Goal: Task Accomplishment & Management: Manage account settings

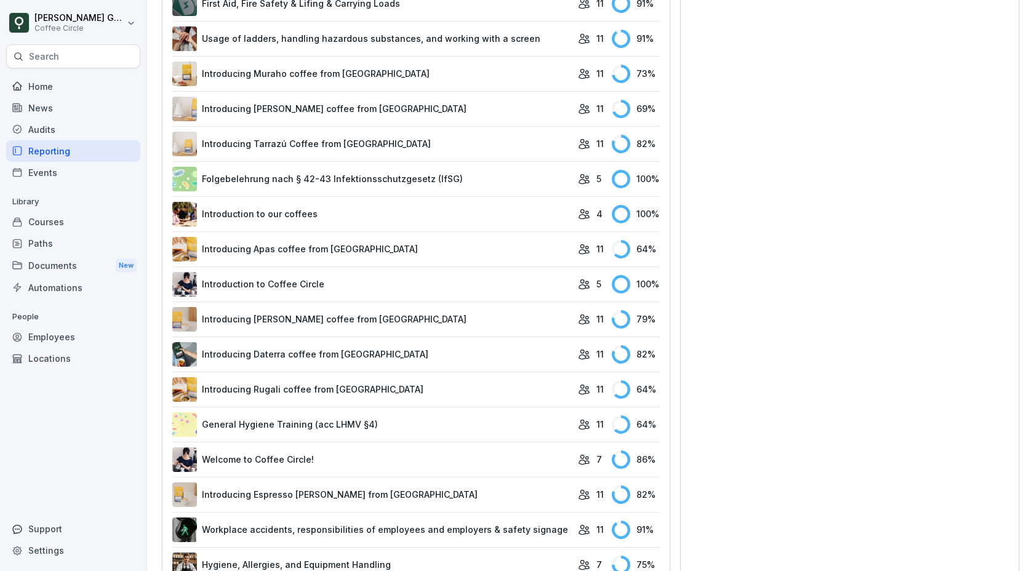
scroll to position [513, 0]
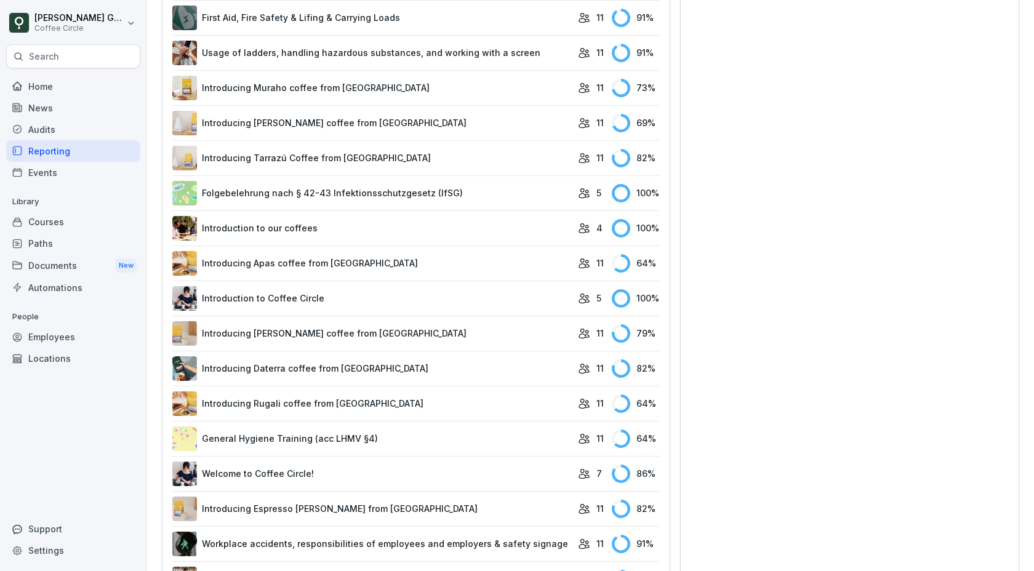
click at [426, 426] on link "General Hygiene Training (acc LHMV §4)" at bounding box center [371, 438] width 399 height 25
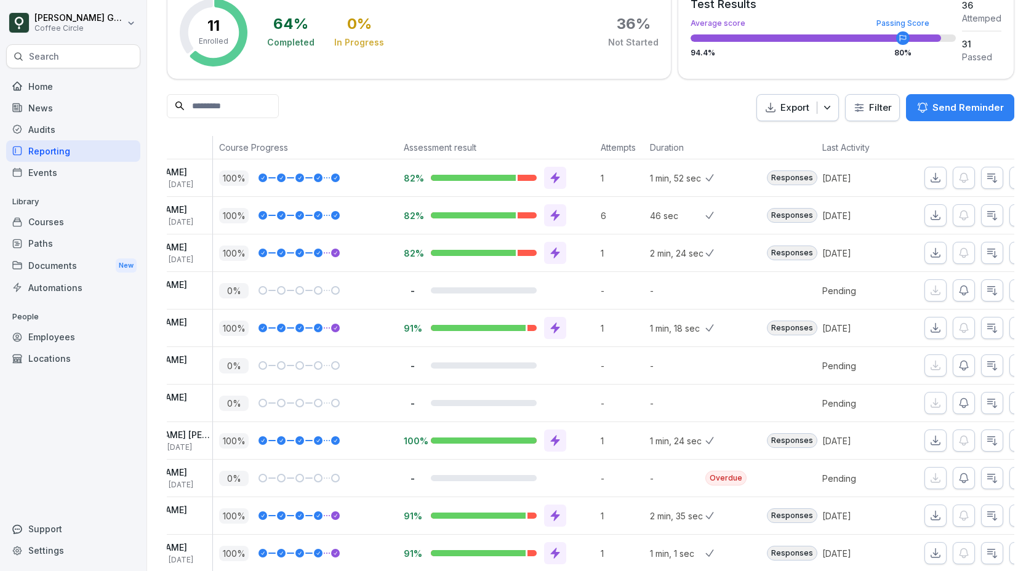
scroll to position [0, 115]
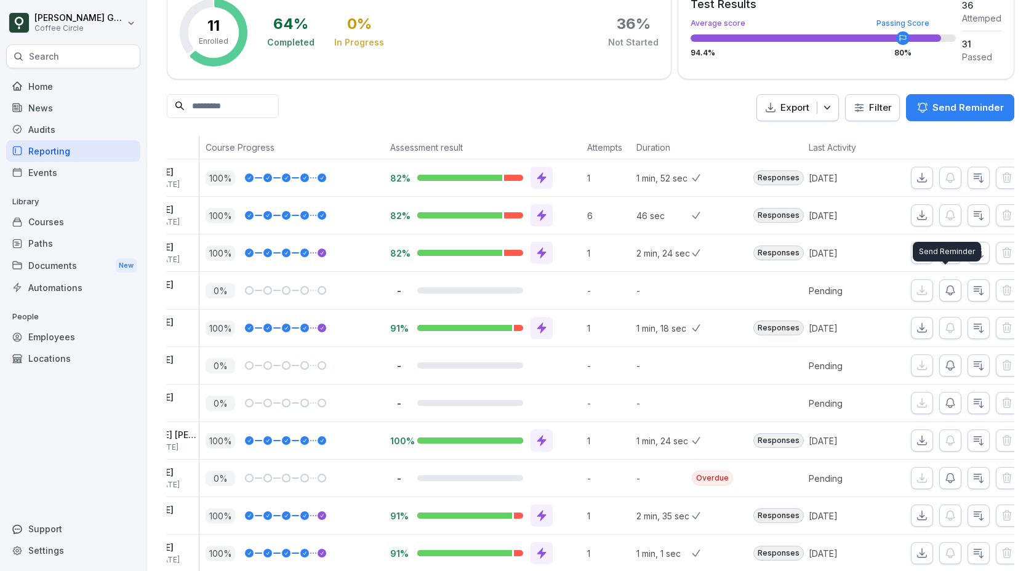
click at [945, 285] on icon "button" at bounding box center [950, 290] width 12 height 12
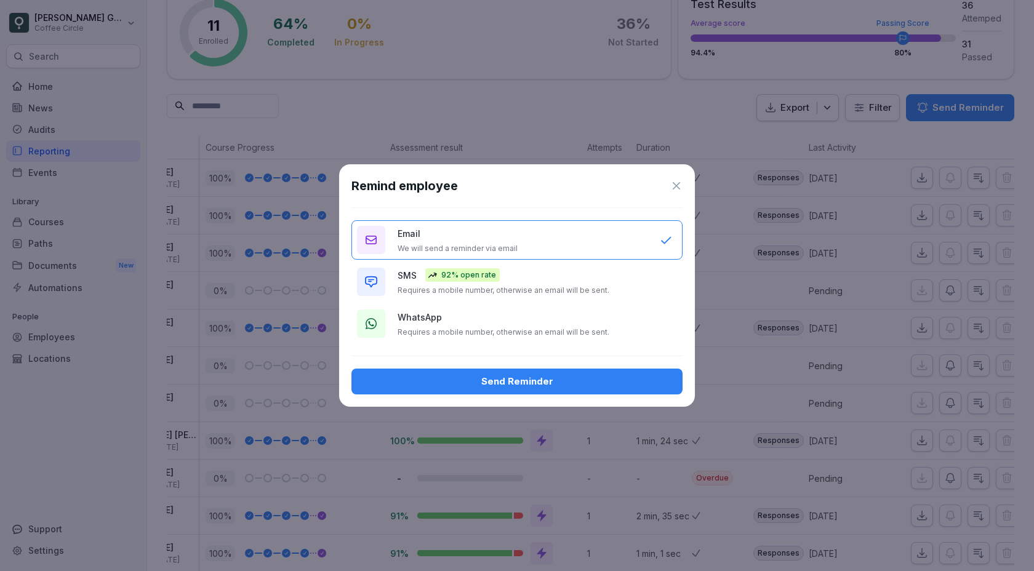
click at [539, 375] on div "Send Reminder" at bounding box center [516, 382] width 311 height 14
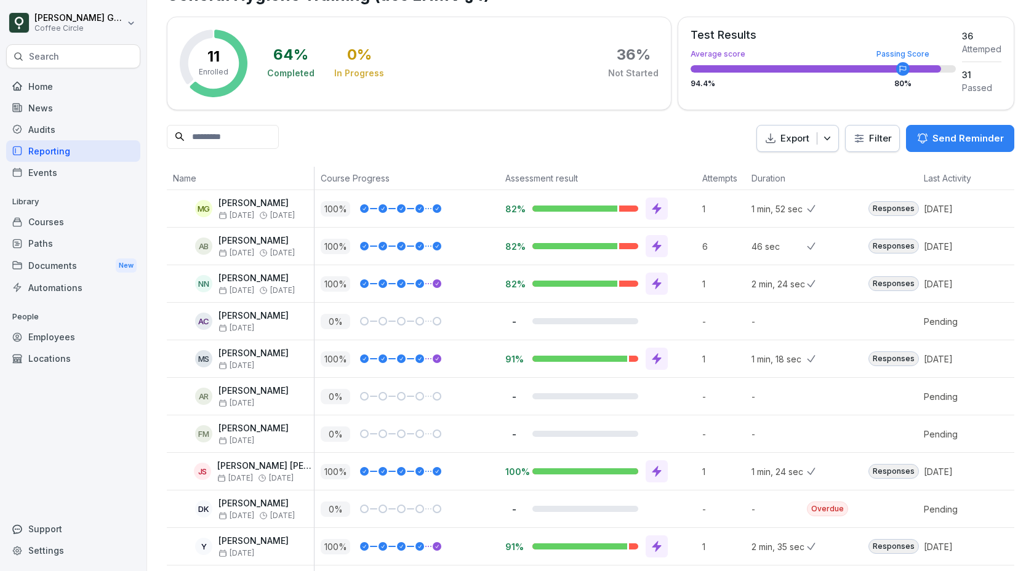
scroll to position [0, 0]
